Goal: Task Accomplishment & Management: Manage account settings

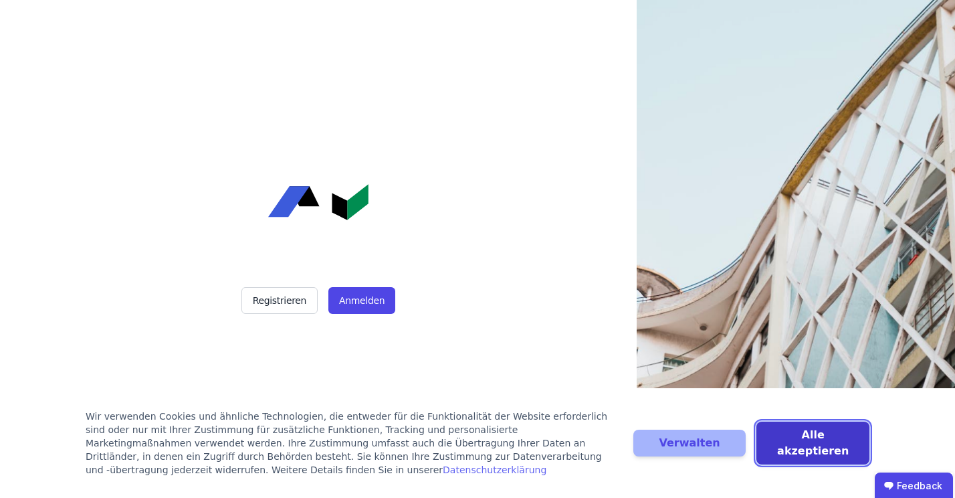
click at [789, 446] on button "Alle akzeptieren" at bounding box center [813, 442] width 113 height 43
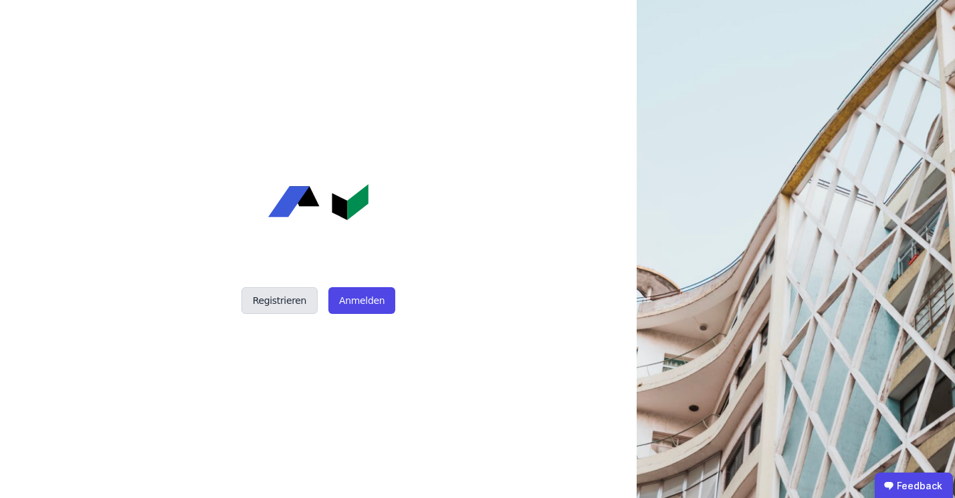
click at [278, 299] on button "Registrieren" at bounding box center [280, 300] width 76 height 27
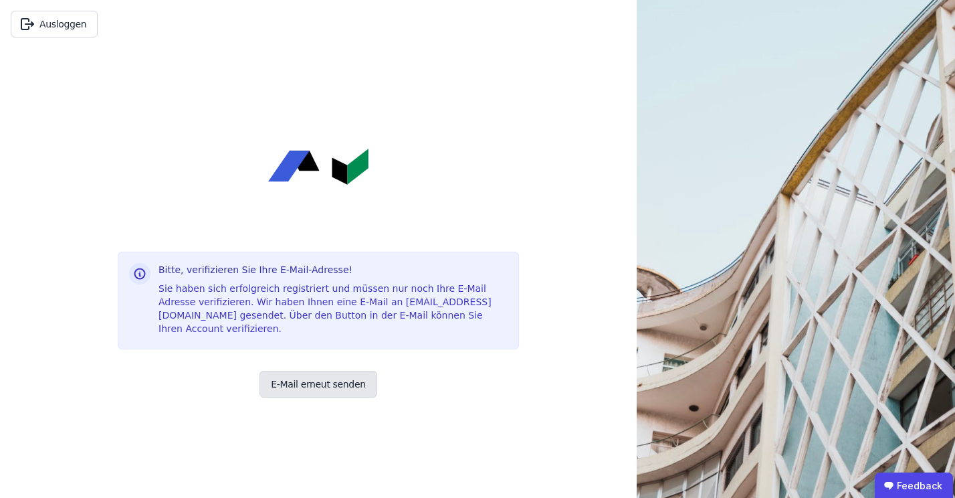
click at [316, 379] on button "E-Mail erneut senden" at bounding box center [318, 384] width 117 height 27
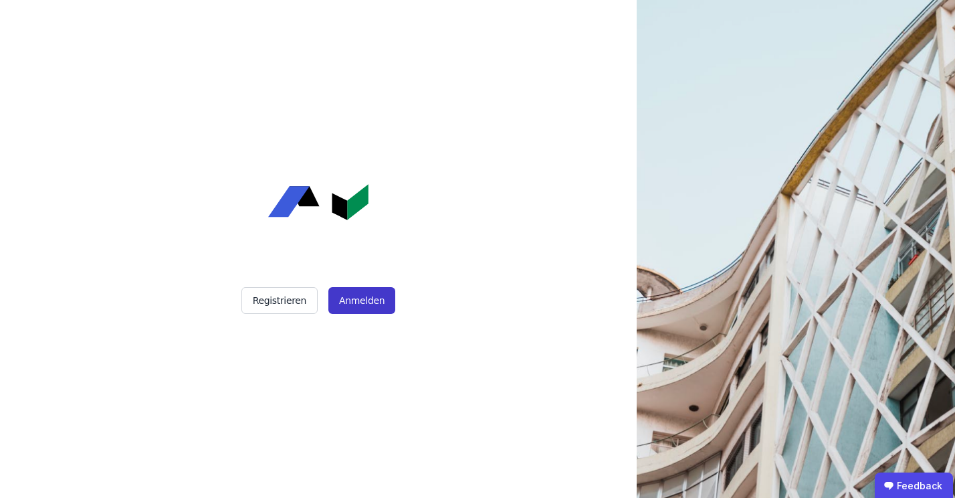
click at [355, 302] on button "Anmelden" at bounding box center [361, 300] width 67 height 27
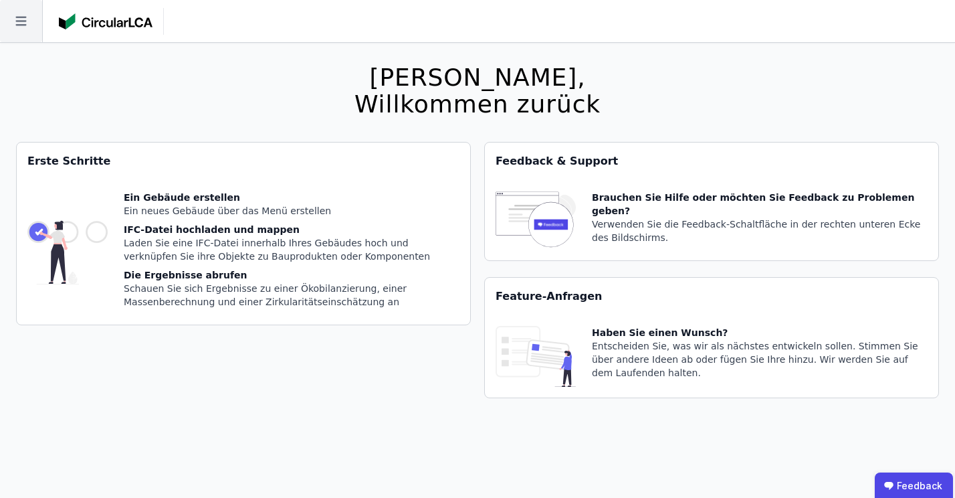
click at [34, 17] on icon at bounding box center [21, 21] width 42 height 42
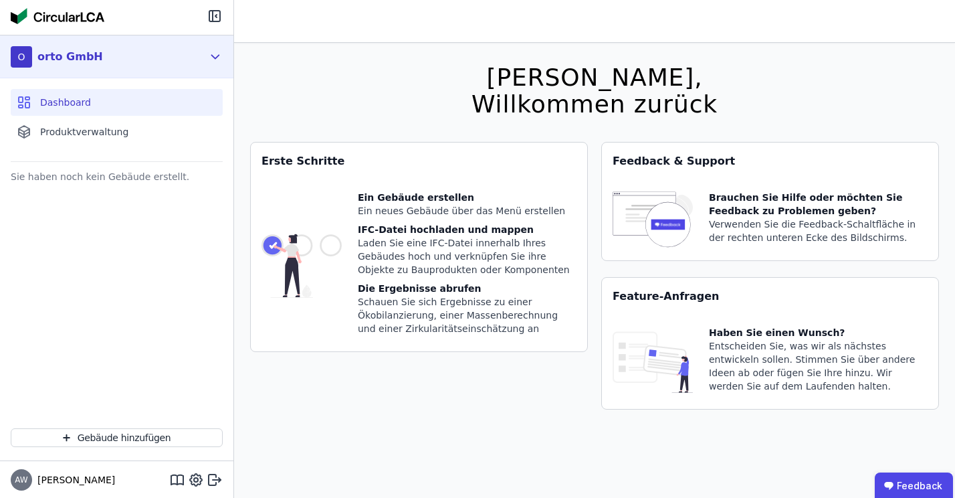
click at [62, 53] on div "orto GmbH" at bounding box center [70, 57] width 66 height 16
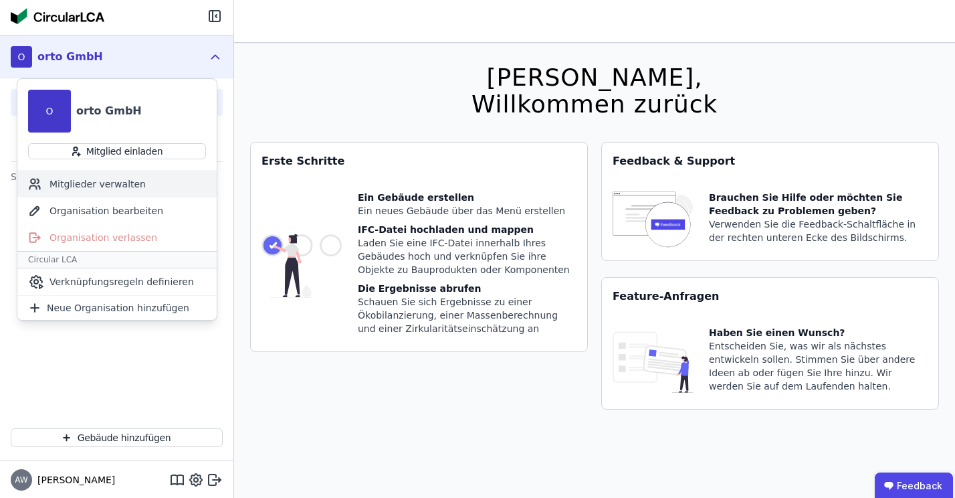
click at [108, 183] on div "Mitglieder verwalten" at bounding box center [116, 184] width 199 height 27
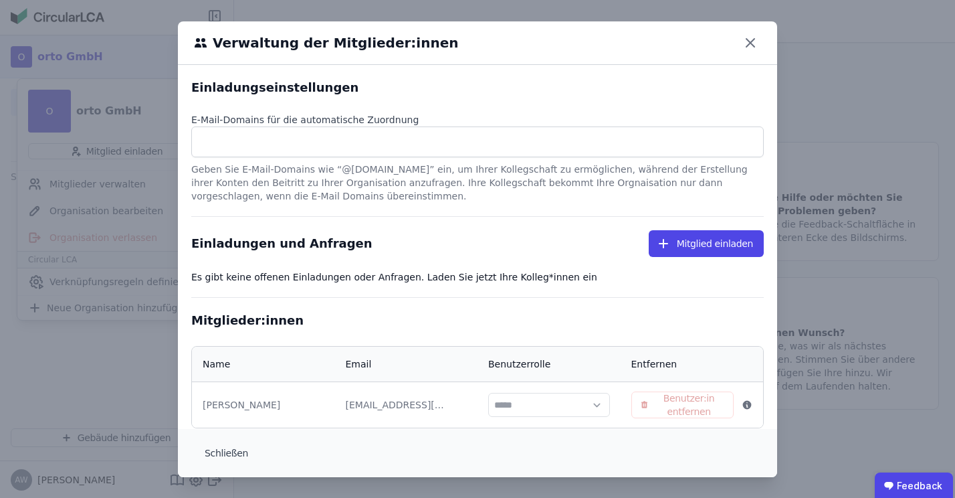
scroll to position [27, 0]
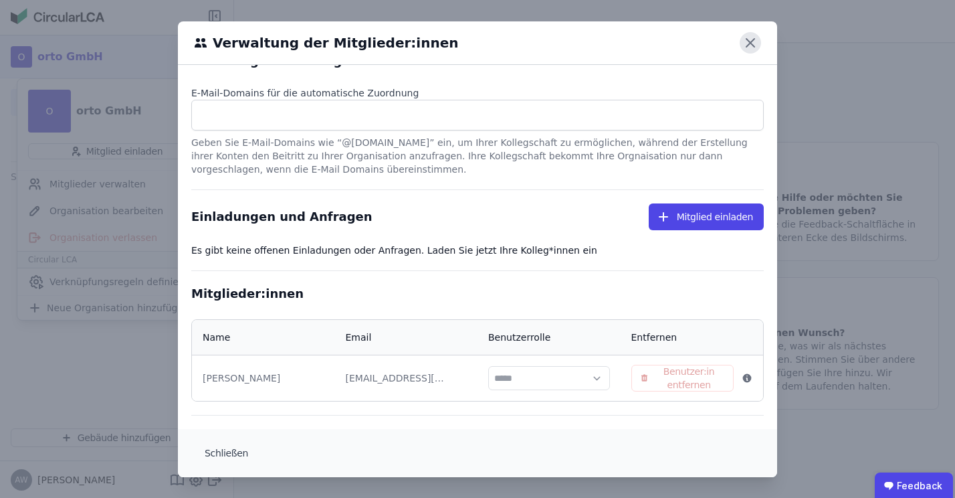
click at [757, 43] on icon at bounding box center [750, 42] width 21 height 21
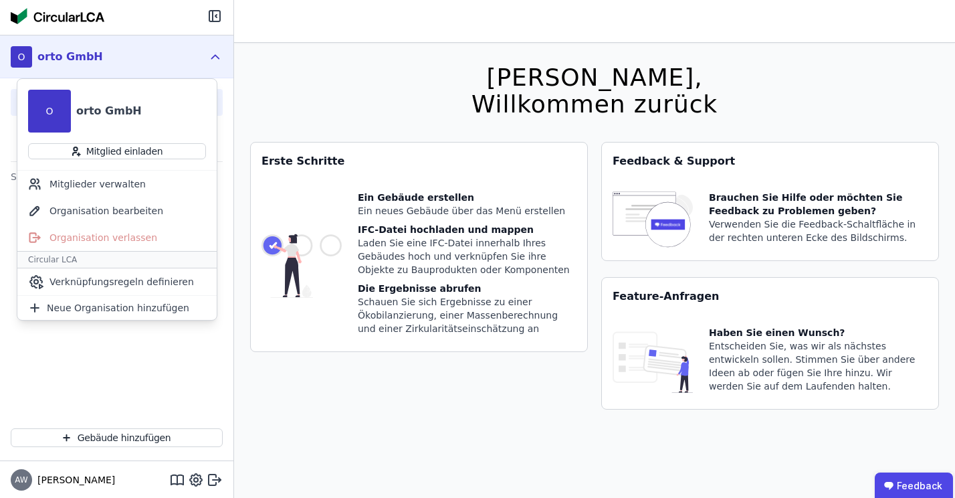
click at [254, 414] on div "Erste Schritte Ein Gebäude erstellen Ein neues Gebäude über das Menü erstellen …" at bounding box center [419, 284] width 338 height 284
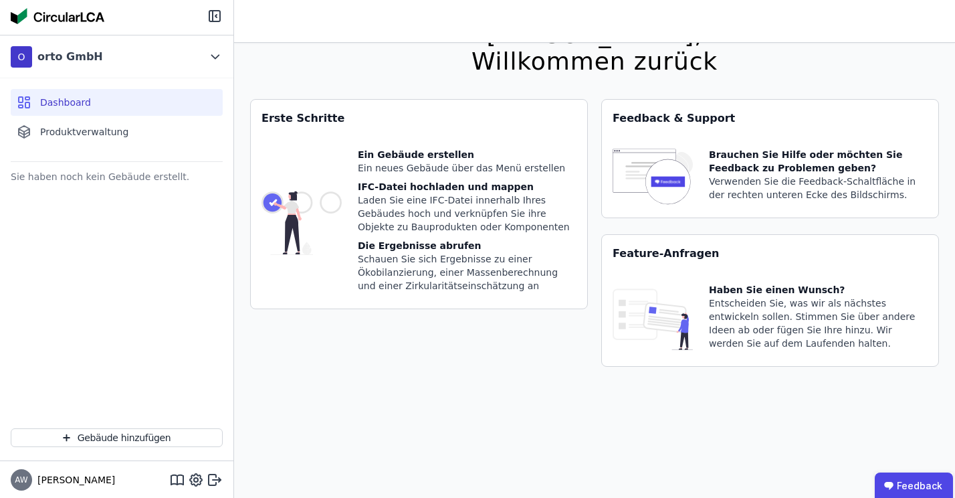
scroll to position [0, 0]
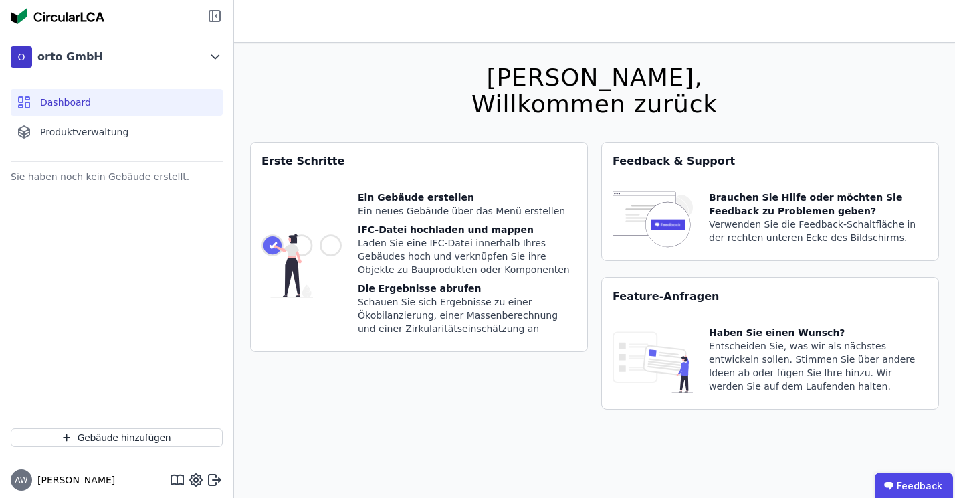
click at [214, 19] on icon at bounding box center [215, 16] width 16 height 16
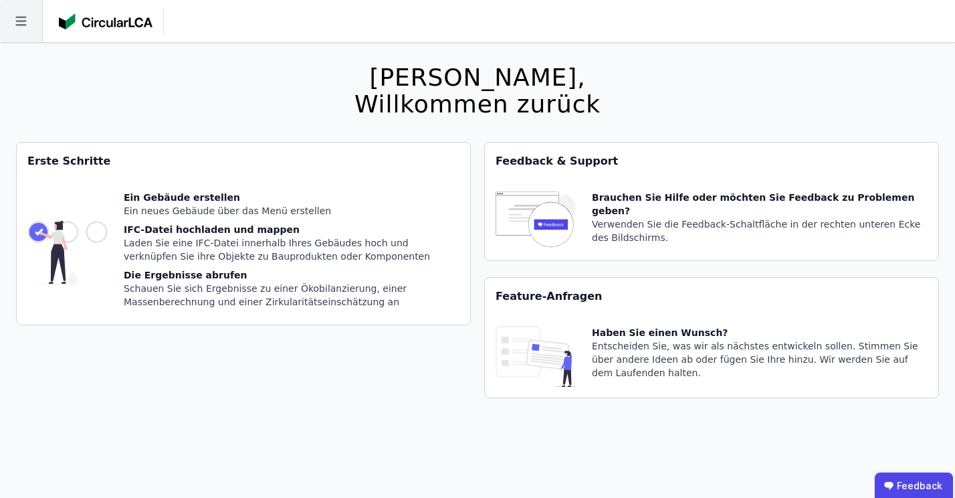
click at [23, 23] on icon at bounding box center [21, 21] width 42 height 42
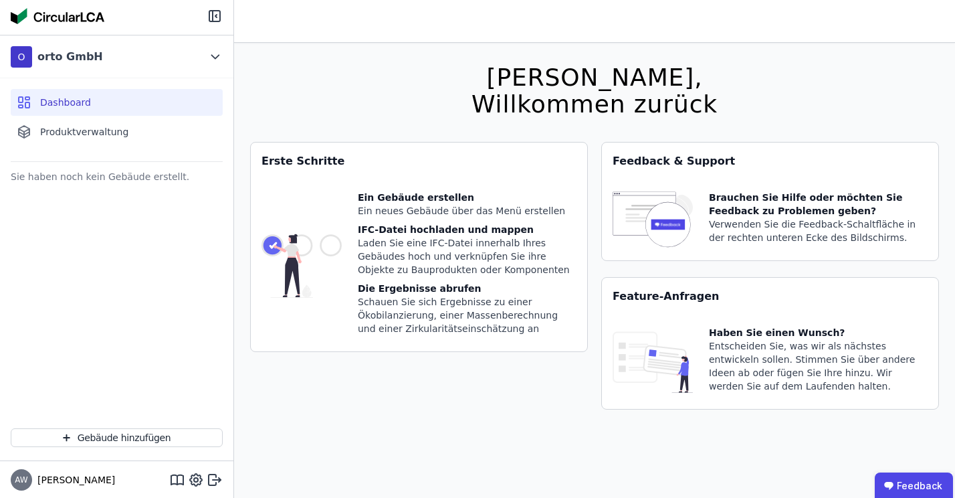
click at [67, 105] on span "Dashboard" at bounding box center [65, 102] width 51 height 13
click at [62, 136] on span "Produktverwaltung" at bounding box center [84, 131] width 88 height 13
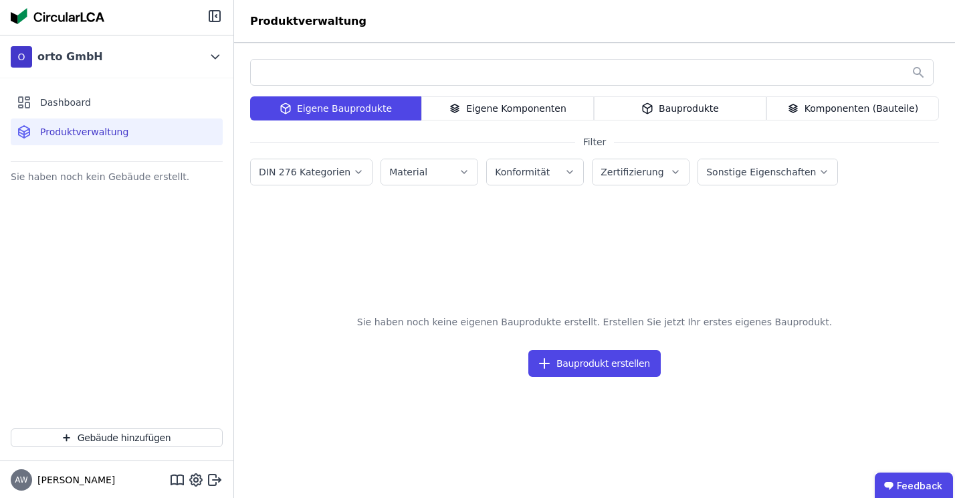
click at [652, 106] on icon at bounding box center [647, 108] width 9 height 10
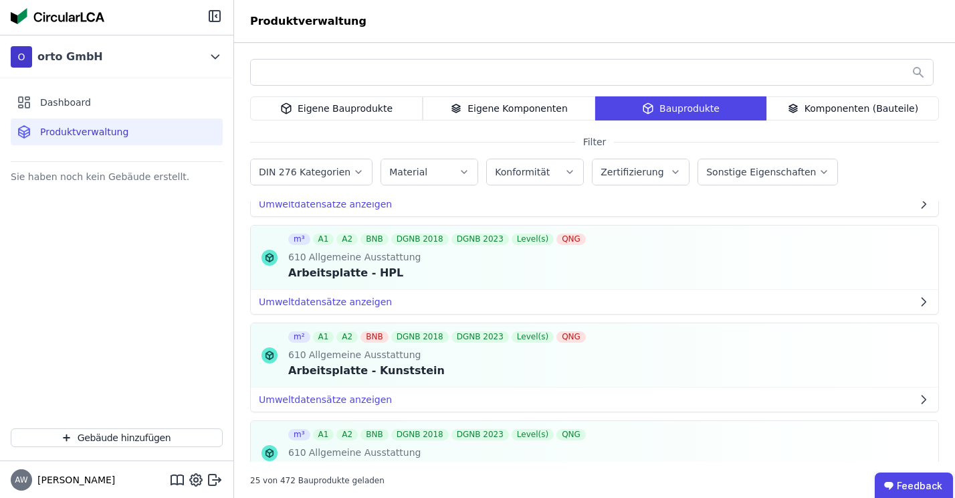
scroll to position [1988, 0]
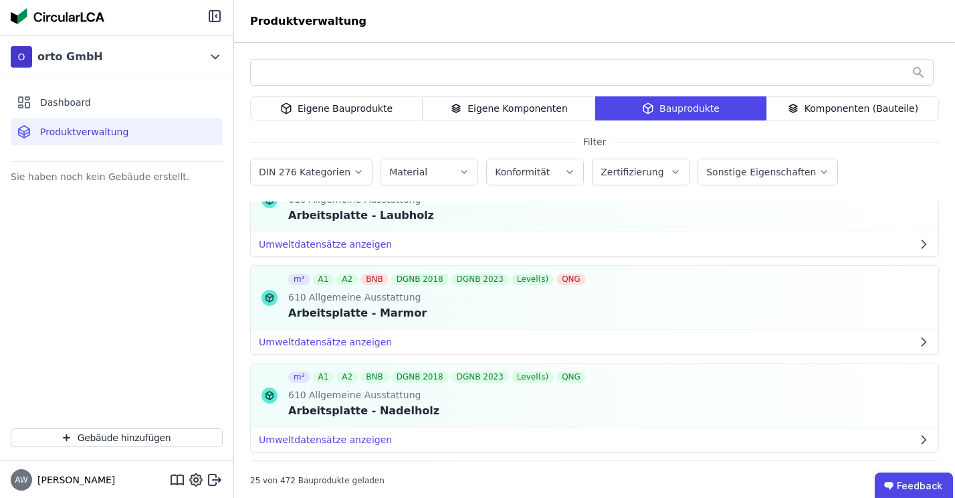
click at [824, 112] on div "Komponenten (Bauteile)" at bounding box center [853, 108] width 173 height 24
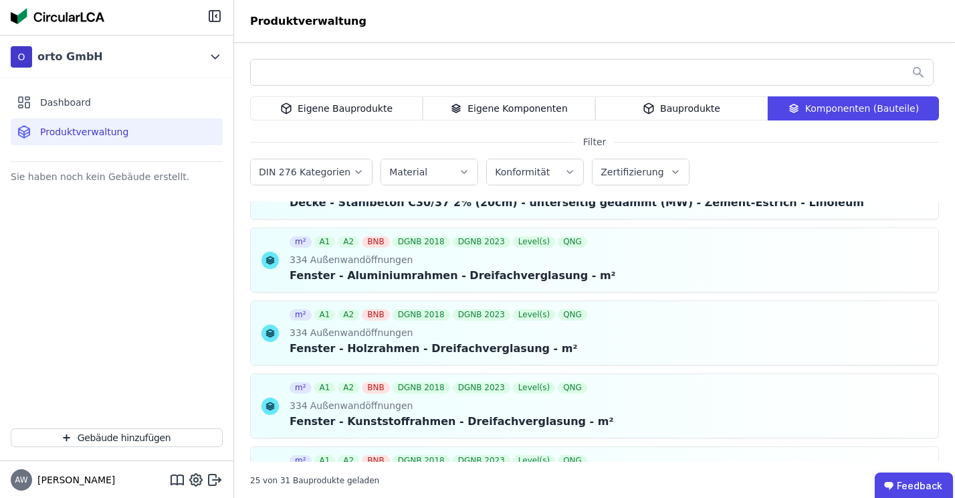
scroll to position [1329, 0]
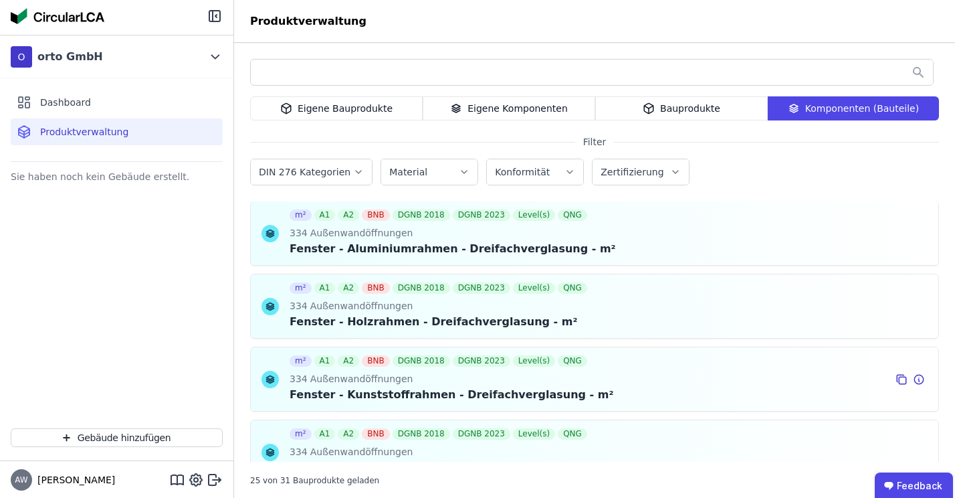
click at [656, 365] on div "m² A1 A2 BNB DGNB 2018 DGNB 2023 Level(s) QNG 334 Außenwandöffnungen Fenster - …" at bounding box center [595, 379] width 688 height 64
click at [274, 375] on icon at bounding box center [270, 376] width 7 height 3
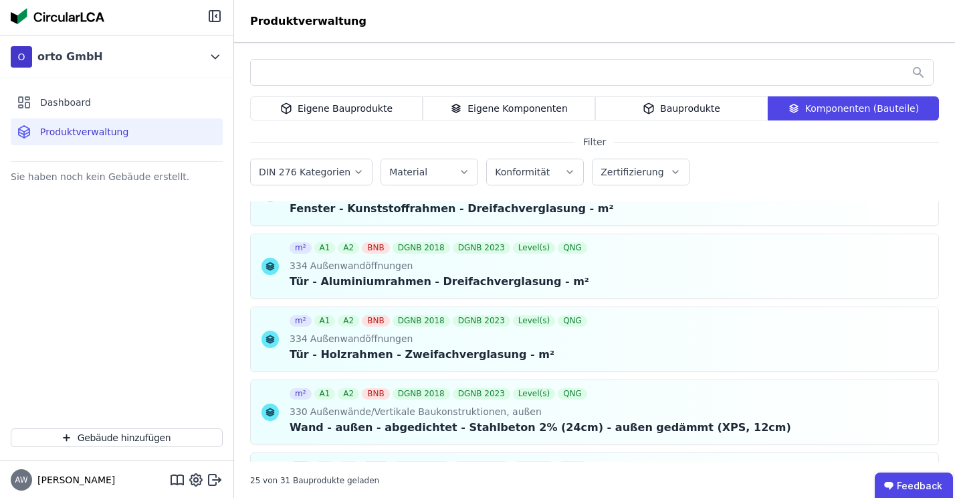
scroll to position [1521, 0]
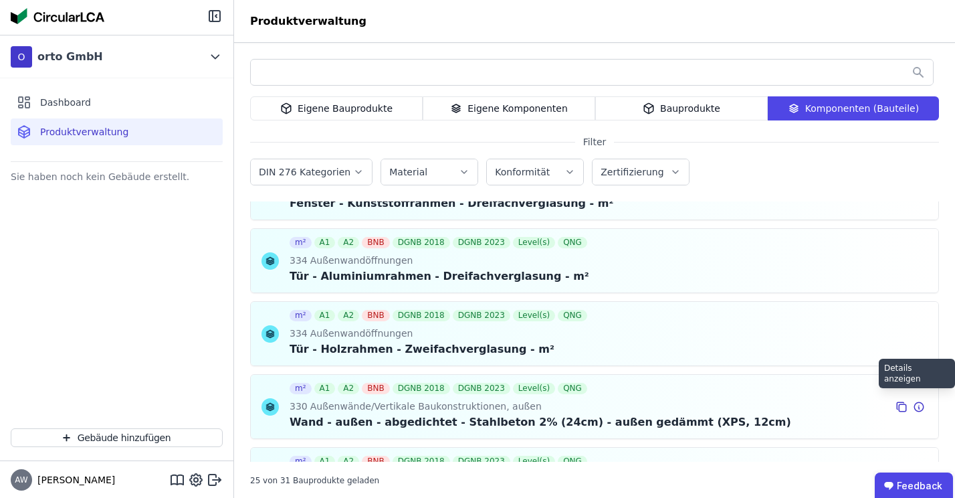
click at [921, 399] on icon at bounding box center [919, 407] width 12 height 16
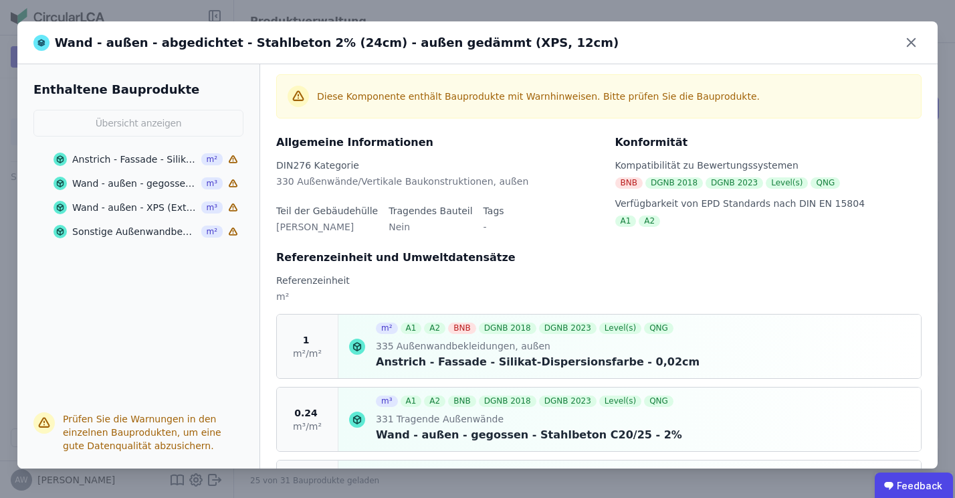
scroll to position [194, 0]
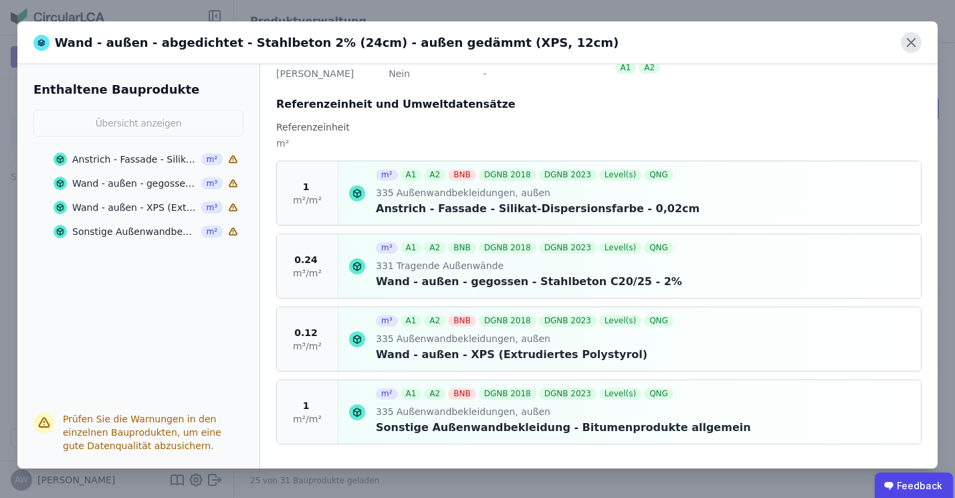
click at [917, 43] on icon at bounding box center [911, 42] width 21 height 21
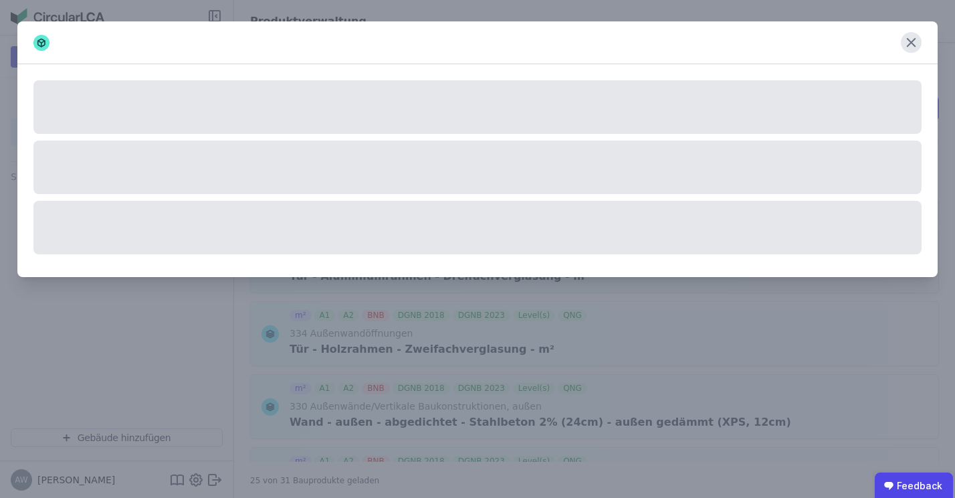
scroll to position [0, 0]
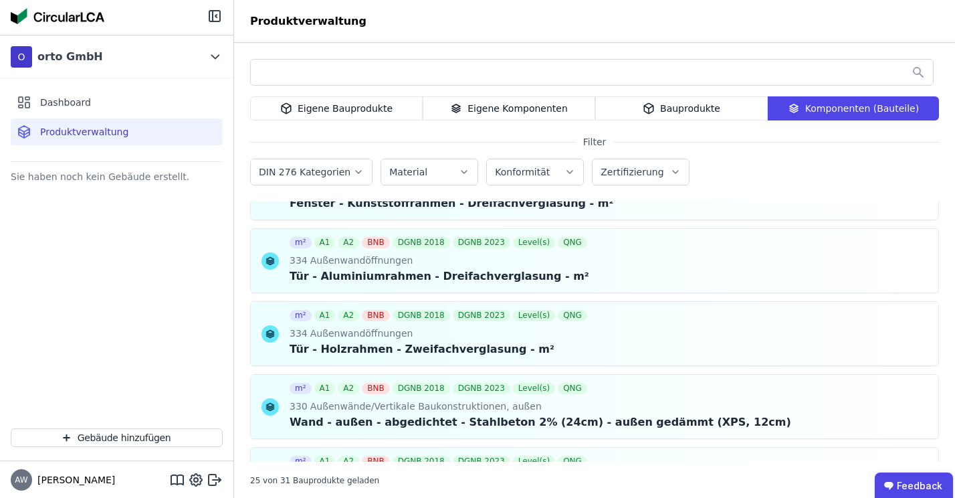
click at [687, 108] on div "Bauprodukte" at bounding box center [681, 108] width 173 height 24
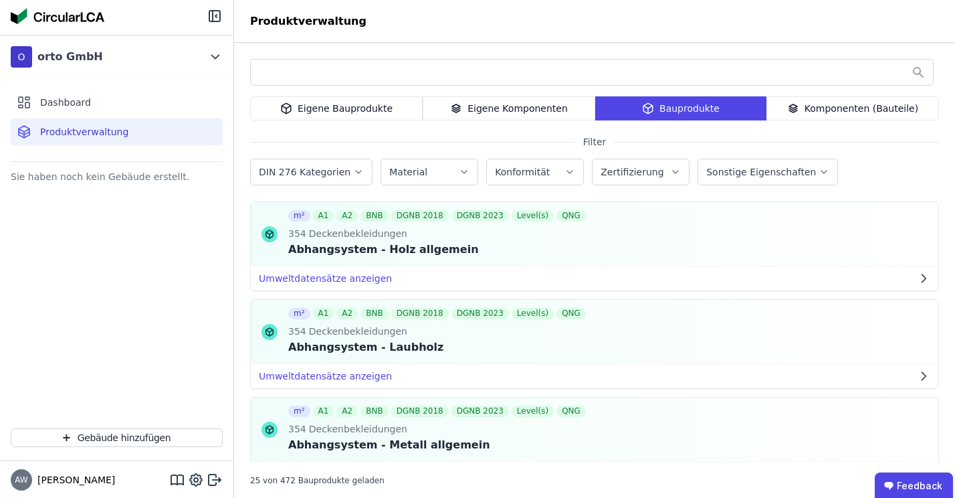
click at [468, 111] on div "Eigene Komponenten" at bounding box center [509, 108] width 173 height 24
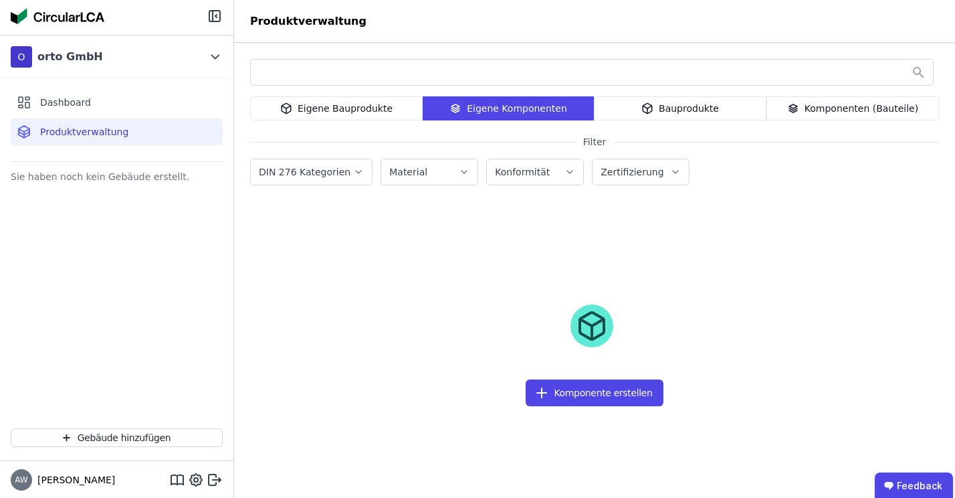
click at [333, 113] on div "Eigene Bauprodukte" at bounding box center [336, 108] width 173 height 24
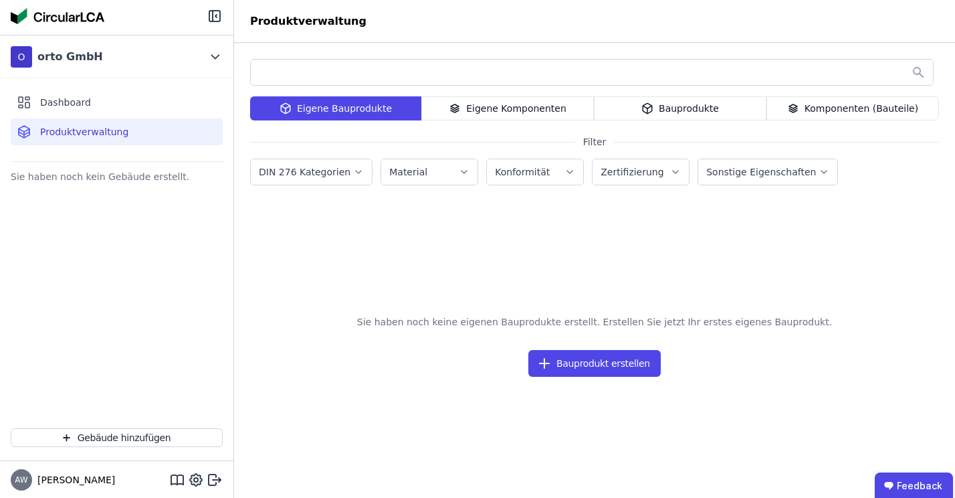
scroll to position [3, 0]
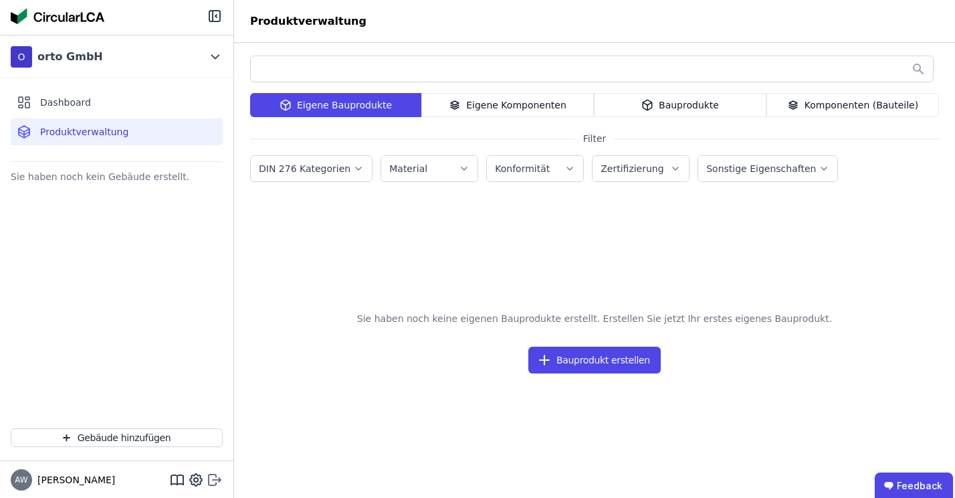
click at [213, 482] on icon at bounding box center [215, 480] width 16 height 16
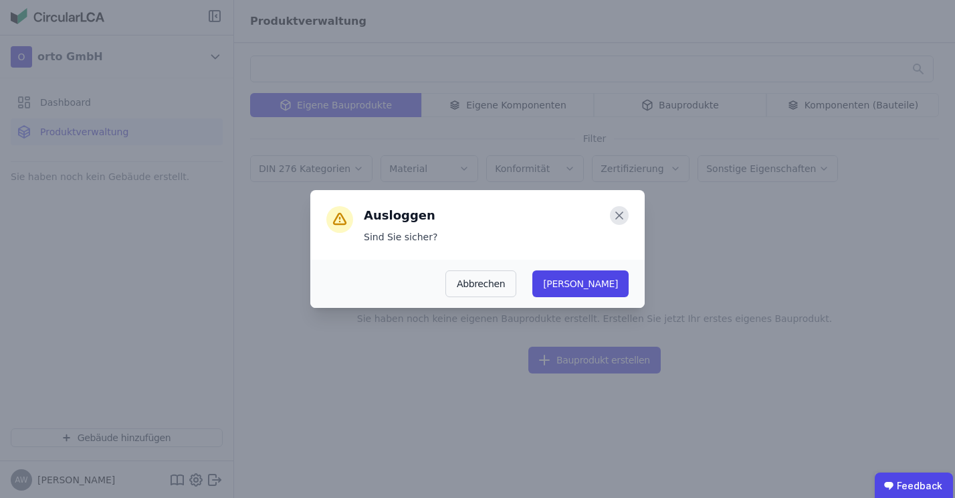
click at [619, 218] on icon at bounding box center [619, 215] width 19 height 19
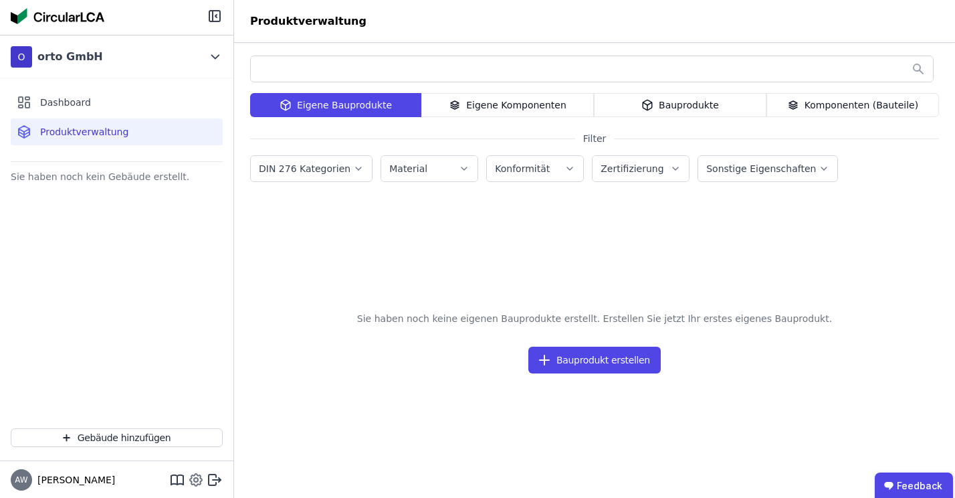
click at [196, 482] on icon at bounding box center [196, 480] width 16 height 16
select select "*"
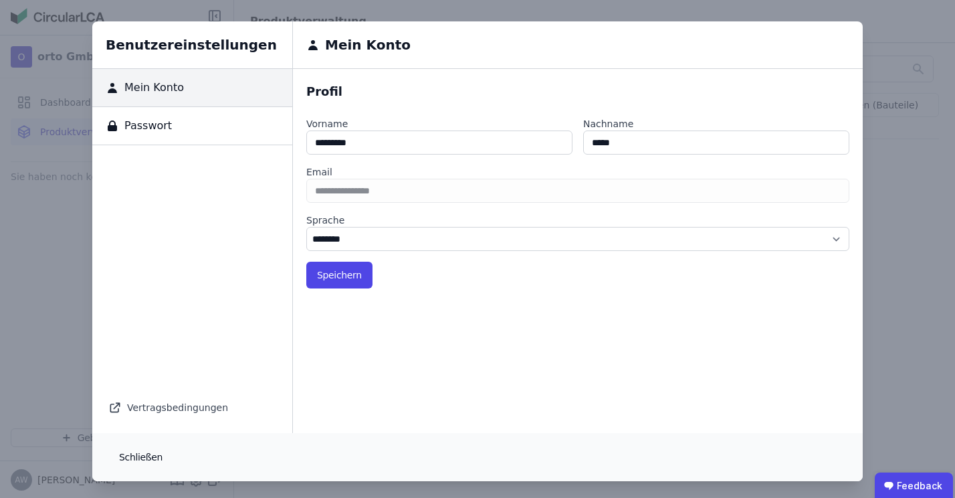
click at [139, 459] on button "Schließen" at bounding box center [140, 457] width 65 height 27
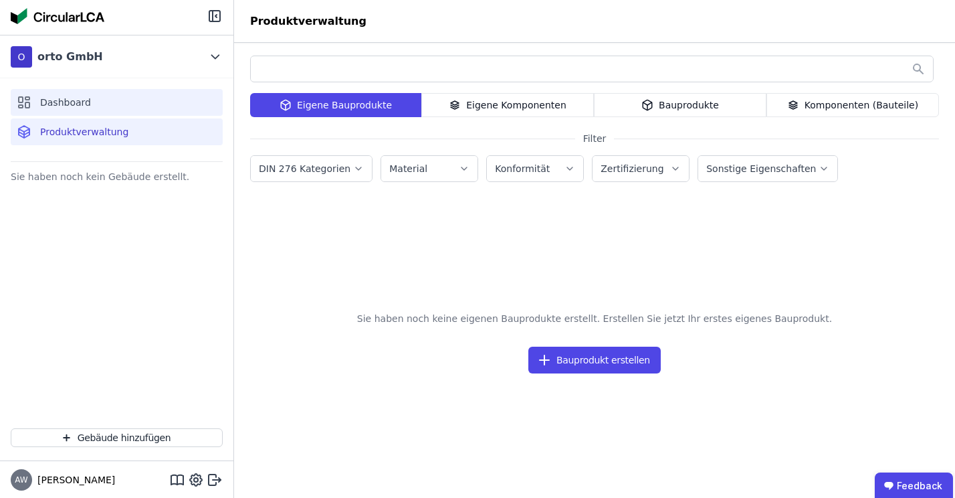
click at [74, 103] on span "Dashboard" at bounding box center [65, 102] width 51 height 13
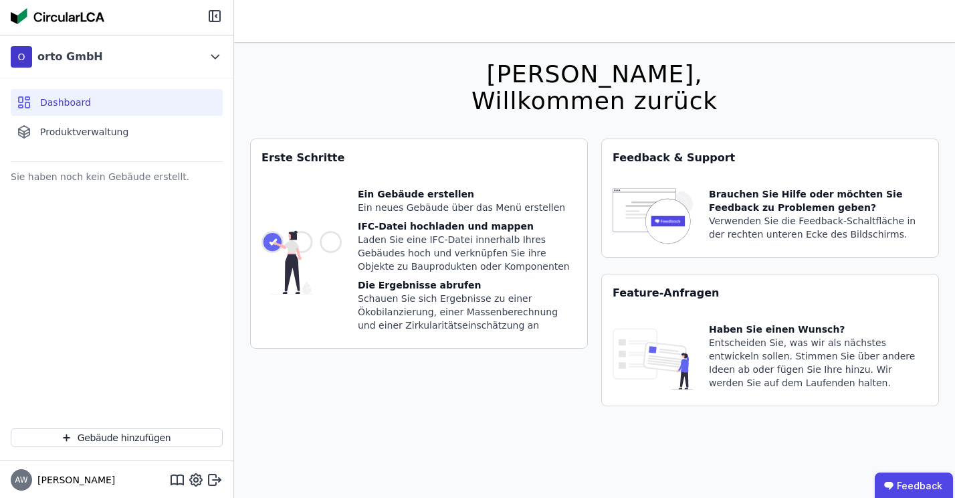
click at [403, 229] on div "IFC-Datei hochladen und mappen" at bounding box center [467, 225] width 219 height 13
click at [82, 130] on span "Produktverwaltung" at bounding box center [84, 131] width 88 height 13
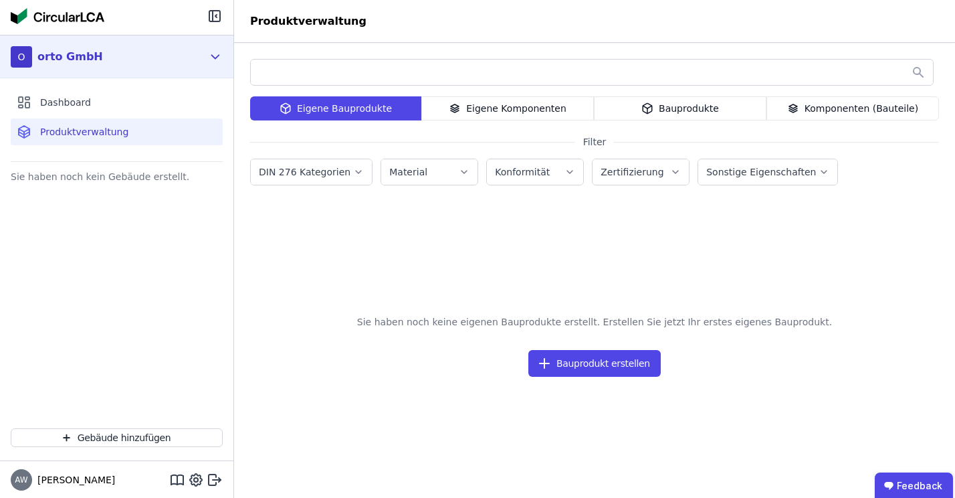
click at [70, 62] on div "orto GmbH" at bounding box center [70, 57] width 66 height 16
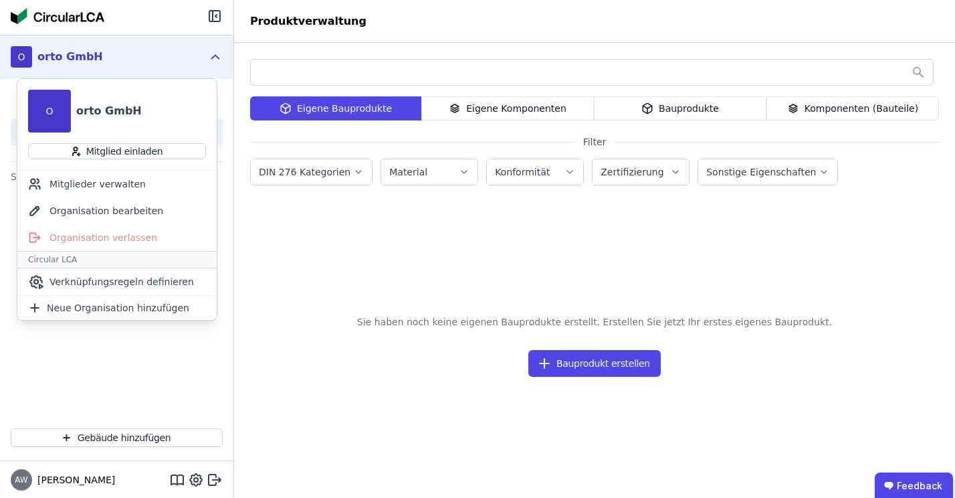
click at [306, 335] on div "Sie haben noch keine eigenen Bauprodukte erstellt. Erstellen Sie jetzt Ihr erst…" at bounding box center [594, 340] width 689 height 72
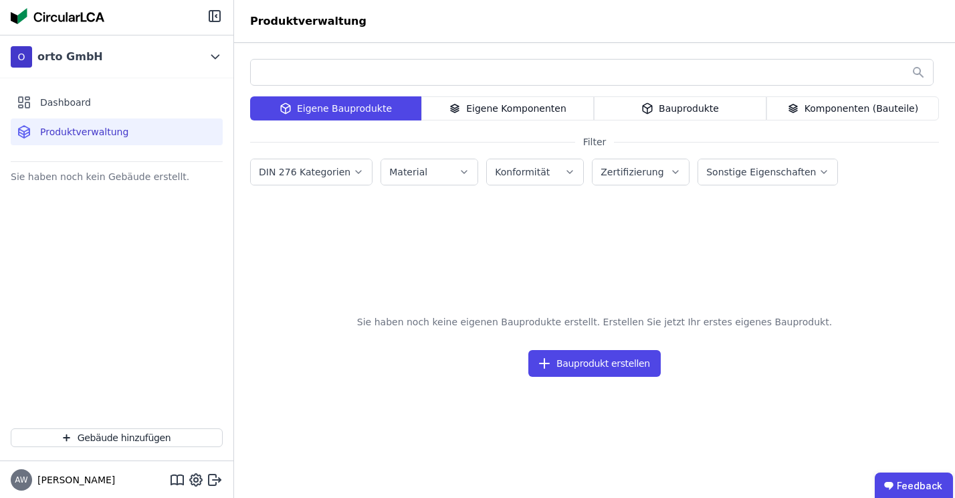
click at [618, 178] on div "Zertifizierung" at bounding box center [634, 171] width 66 height 13
click at [507, 265] on div "Sie haben noch keine eigenen Bauprodukte erstellt. Erstellen Sie jetzt Ihr erst…" at bounding box center [594, 356] width 689 height 210
click at [670, 102] on div "Bauprodukte" at bounding box center [680, 108] width 173 height 24
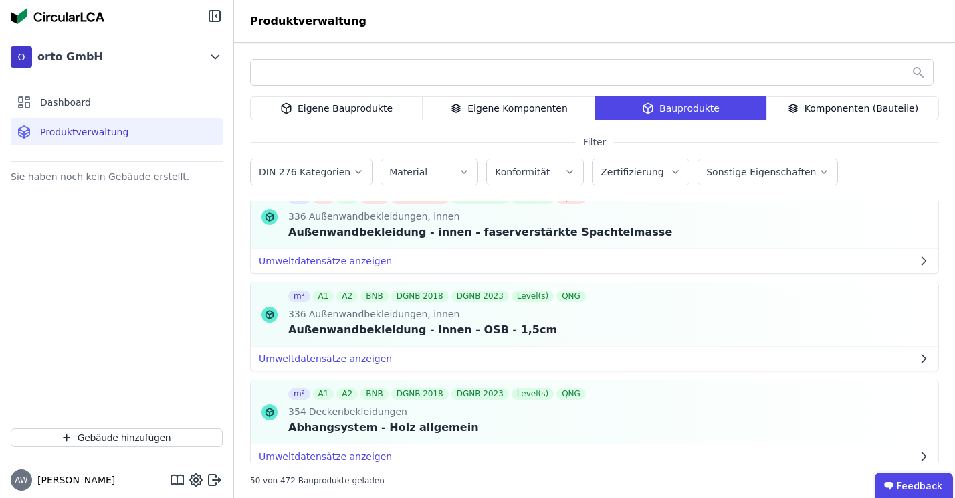
scroll to position [2269, 0]
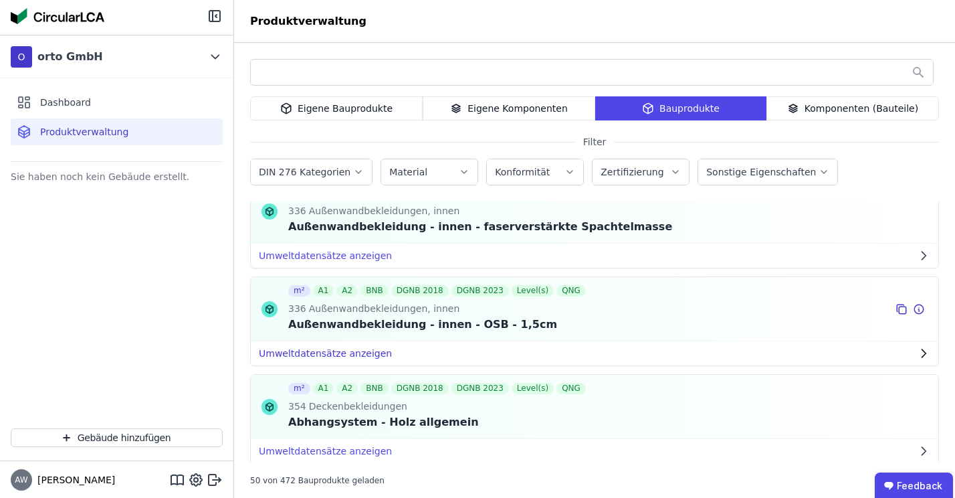
click at [924, 355] on icon "button" at bounding box center [925, 353] width 4 height 8
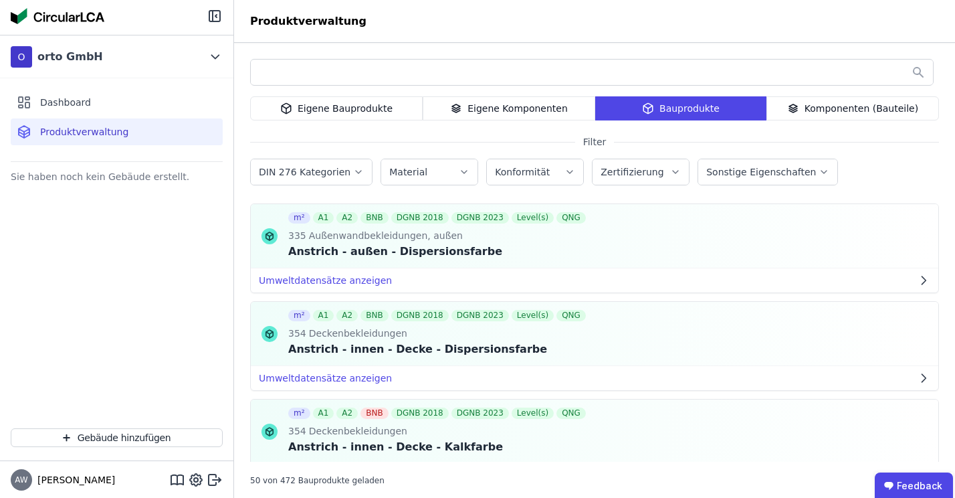
scroll to position [0, 0]
